Goal: Task Accomplishment & Management: Manage account settings

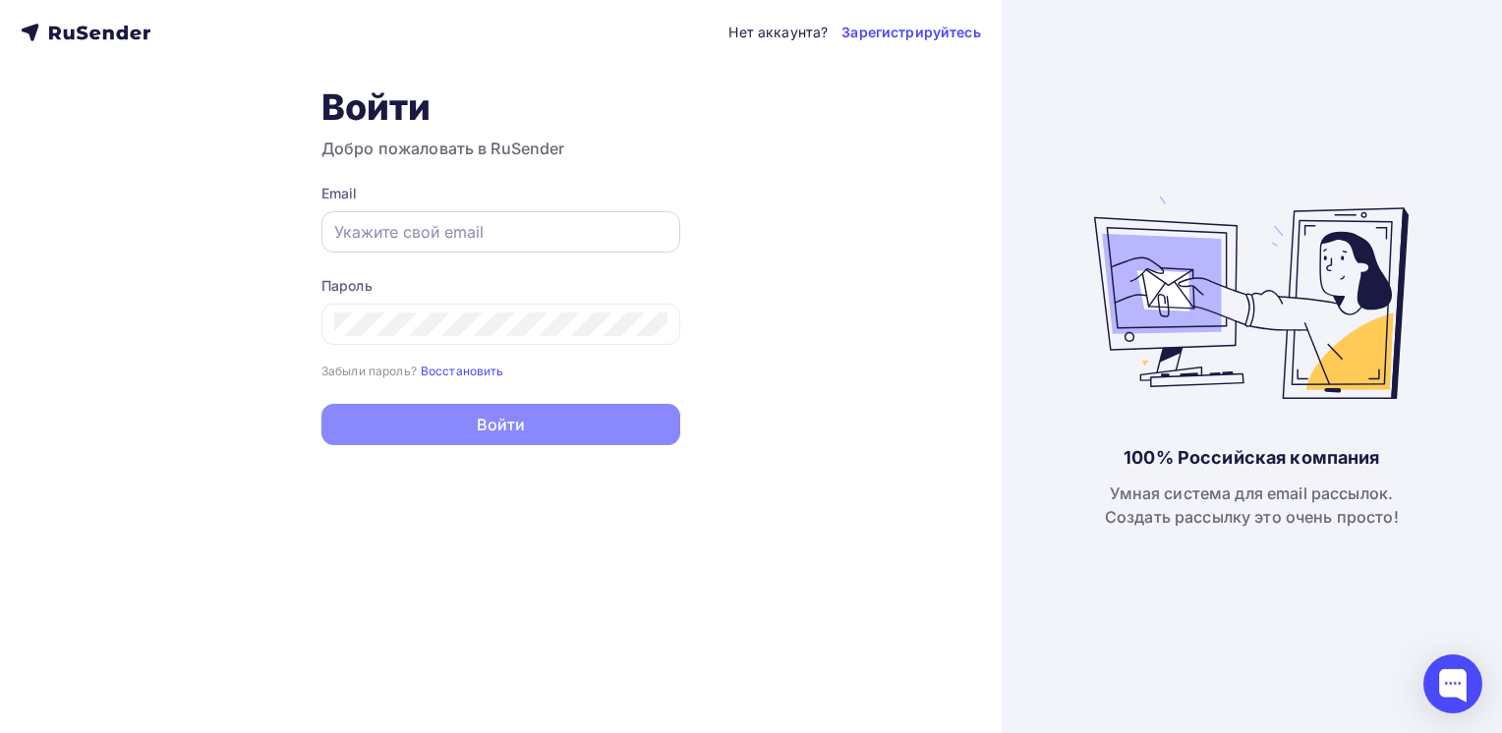
click at [534, 212] on div at bounding box center [500, 231] width 359 height 41
click at [508, 226] on input "text" at bounding box center [500, 232] width 333 height 24
type input "CAAPIITAL@hotmail.com"
